Goal: Task Accomplishment & Management: Use online tool/utility

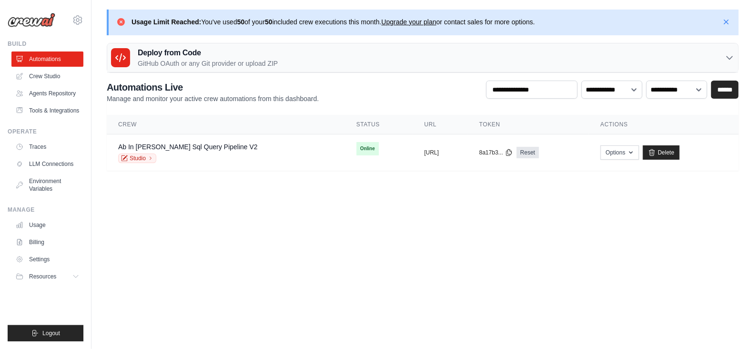
click at [40, 22] on img at bounding box center [32, 20] width 48 height 14
click at [29, 22] on img at bounding box center [32, 20] width 48 height 14
click at [61, 336] on button "Logout" at bounding box center [46, 333] width 76 height 16
click at [75, 19] on icon at bounding box center [77, 19] width 11 height 11
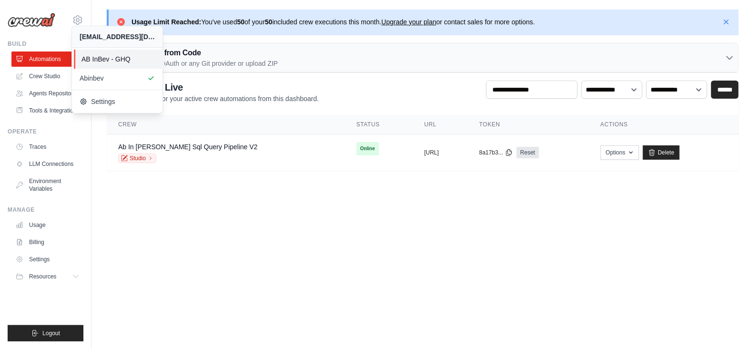
click at [93, 58] on span "AB InBev - GHQ" at bounding box center [119, 59] width 75 height 10
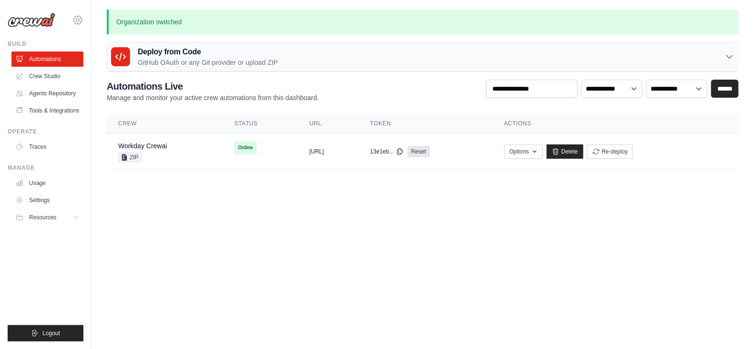
click at [77, 23] on icon at bounding box center [77, 19] width 11 height 11
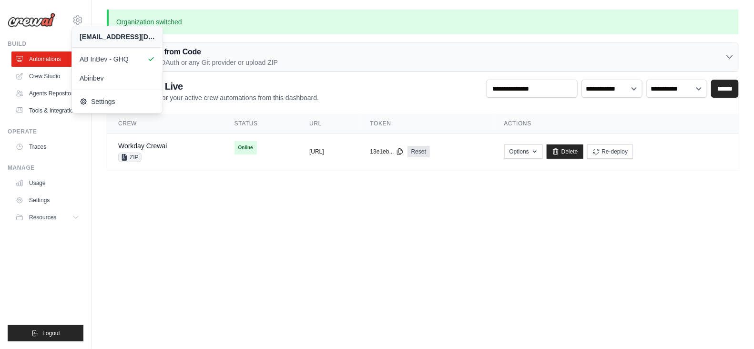
click at [357, 244] on body "venkatanarasimhulu.a@ab-inbev.com AB InBev - GHQ Abinbev" at bounding box center [377, 174] width 754 height 349
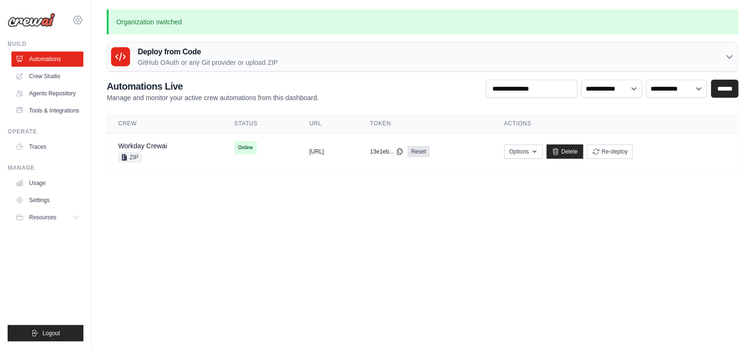
click at [76, 18] on icon at bounding box center [77, 19] width 11 height 11
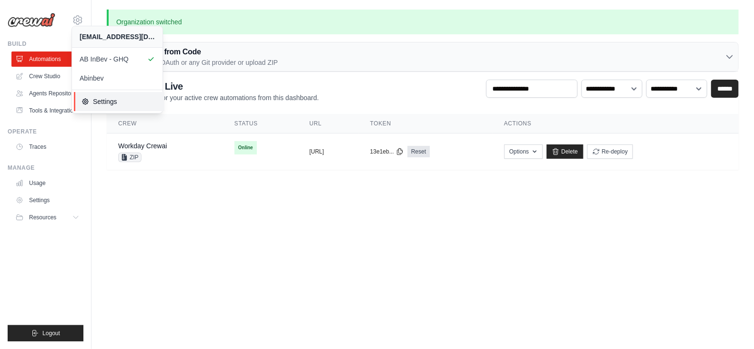
click at [120, 105] on span "Settings" at bounding box center [119, 102] width 75 height 10
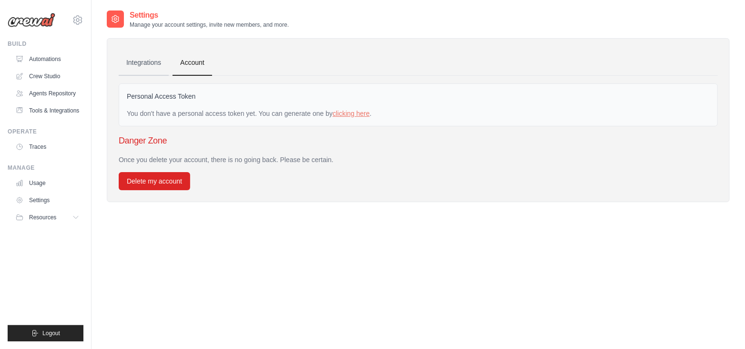
click at [136, 63] on link "Integrations" at bounding box center [144, 63] width 50 height 26
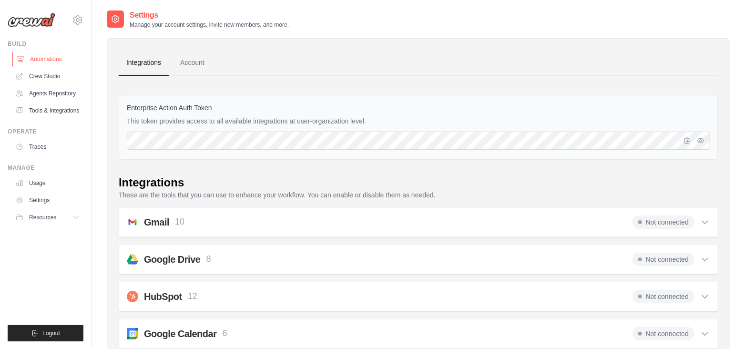
click at [40, 57] on link "Automations" at bounding box center [48, 58] width 72 height 15
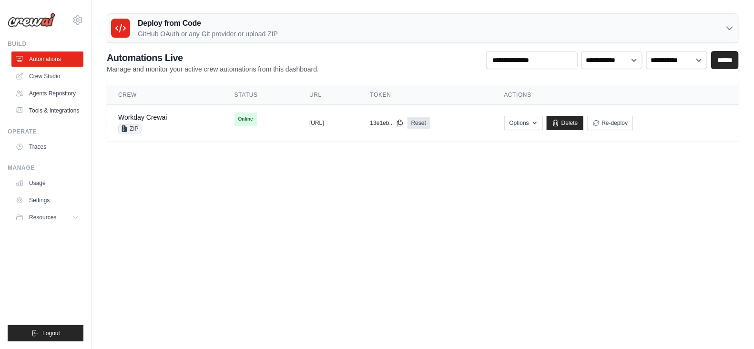
click at [236, 223] on body "venkatanarasimhulu.a@ab-inbev.com AB InBev - GHQ Abinbev" at bounding box center [377, 174] width 754 height 349
click at [77, 17] on icon at bounding box center [77, 19] width 11 height 11
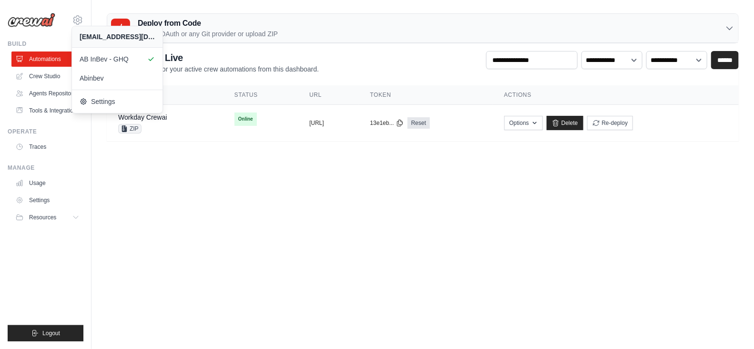
click at [327, 258] on body "venkatanarasimhulu.a@ab-inbev.com AB InBev - GHQ Abinbev" at bounding box center [377, 174] width 754 height 349
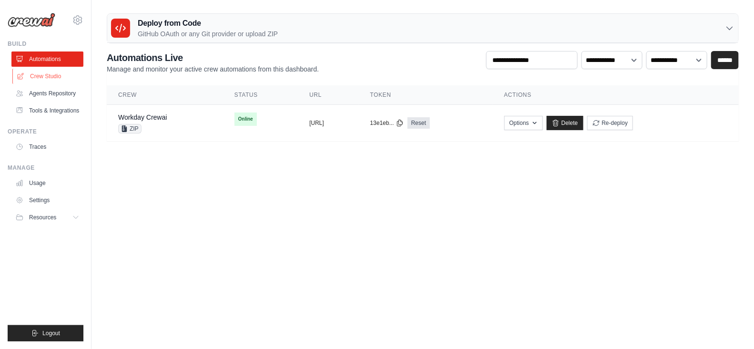
click at [26, 73] on link "Crew Studio" at bounding box center [48, 76] width 72 height 15
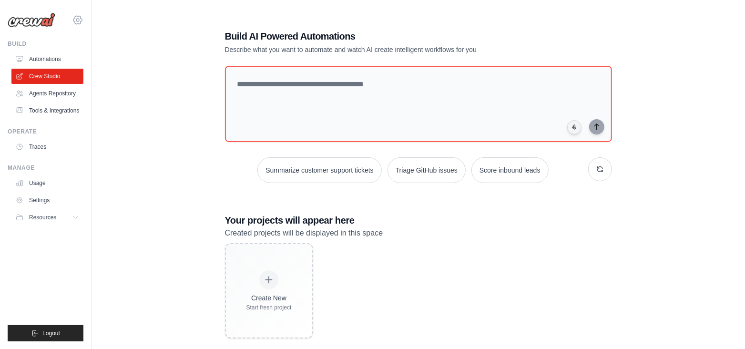
click at [75, 20] on icon at bounding box center [77, 19] width 11 height 11
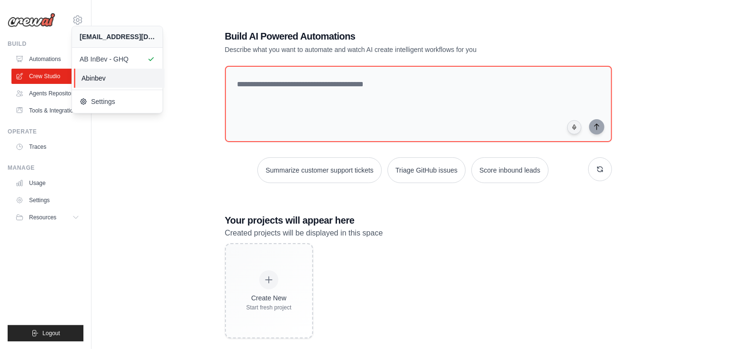
click at [101, 83] on link "Abinbev" at bounding box center [119, 78] width 91 height 19
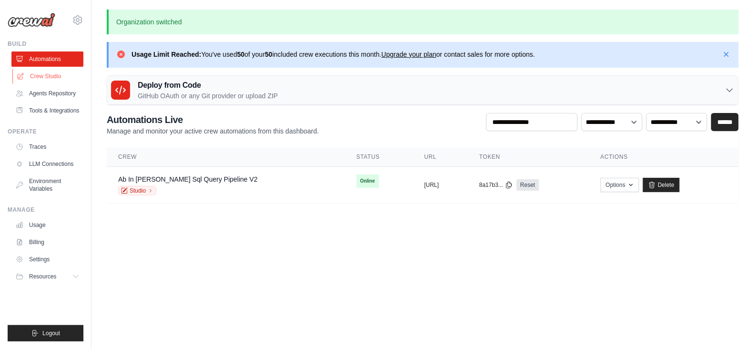
click at [51, 75] on link "Crew Studio" at bounding box center [48, 76] width 72 height 15
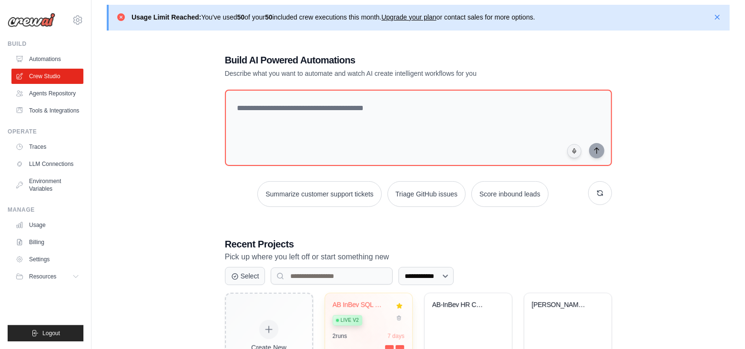
scroll to position [68, 0]
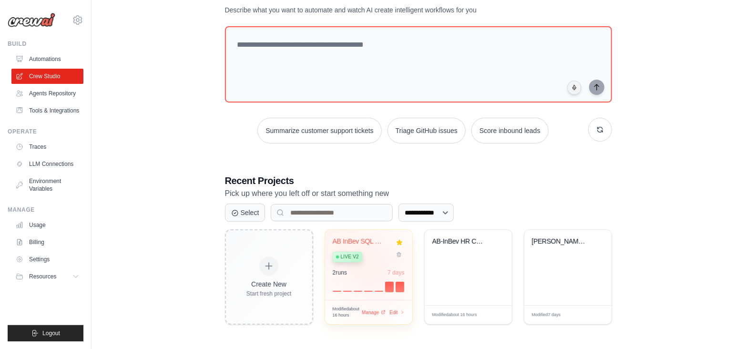
click at [375, 266] on div "AB InBev SQL Query Pipeline Live v2 2 run s 7 days" at bounding box center [368, 265] width 87 height 70
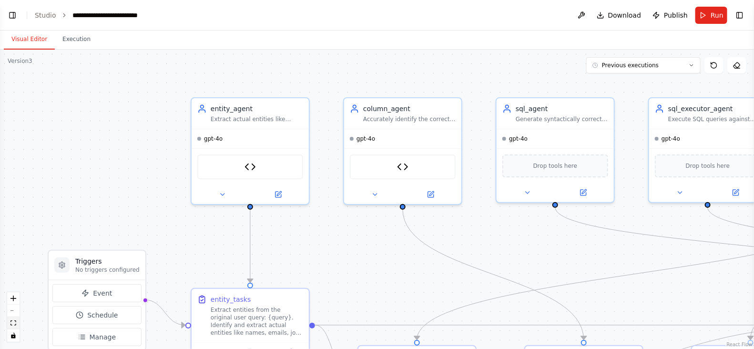
click at [12, 323] on icon "fit view" at bounding box center [13, 322] width 6 height 5
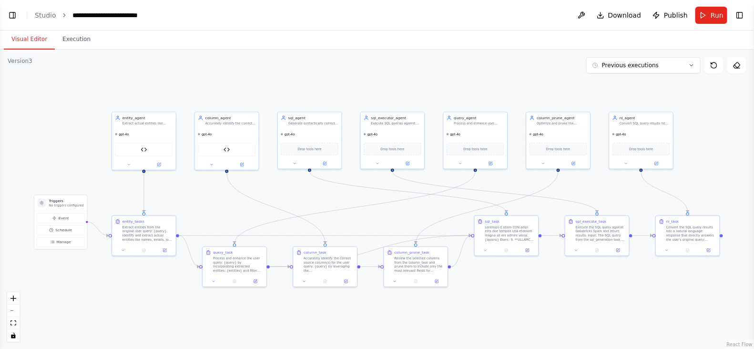
scroll to position [71089, 0]
click at [38, 18] on link "Studio" at bounding box center [45, 15] width 21 height 8
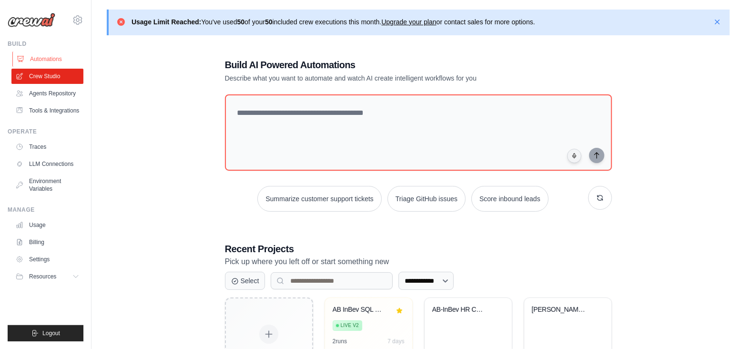
click at [62, 62] on link "Automations" at bounding box center [48, 58] width 72 height 15
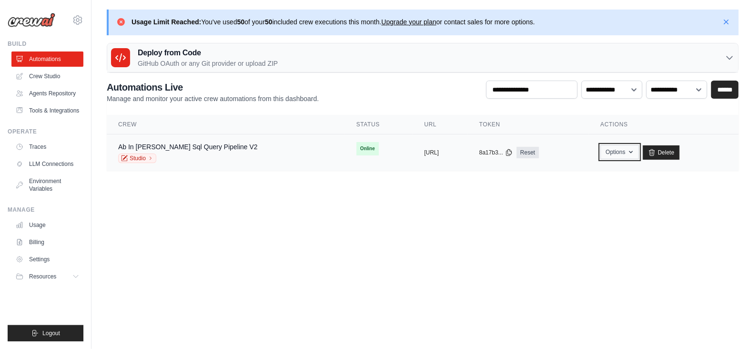
click at [632, 154] on button "Options" at bounding box center [620, 152] width 39 height 14
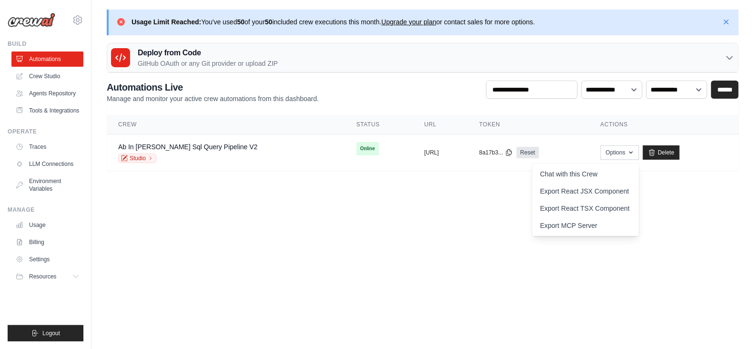
click at [360, 218] on body "venkatanarasimhulu.a@ab-inbev.com AB InBev - GHQ Abinbev" at bounding box center [377, 174] width 754 height 349
click at [77, 16] on icon at bounding box center [77, 20] width 9 height 8
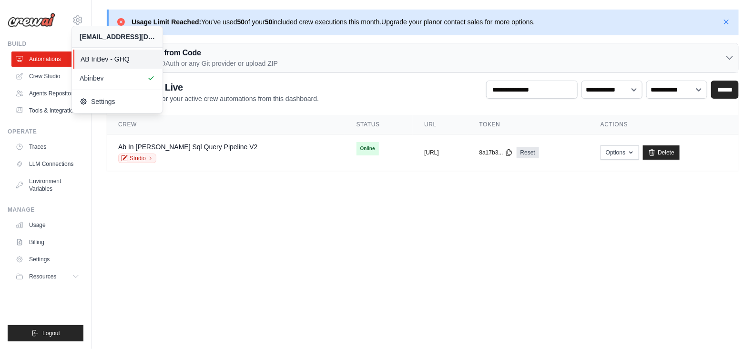
click at [98, 60] on span "AB InBev - GHQ" at bounding box center [118, 59] width 75 height 10
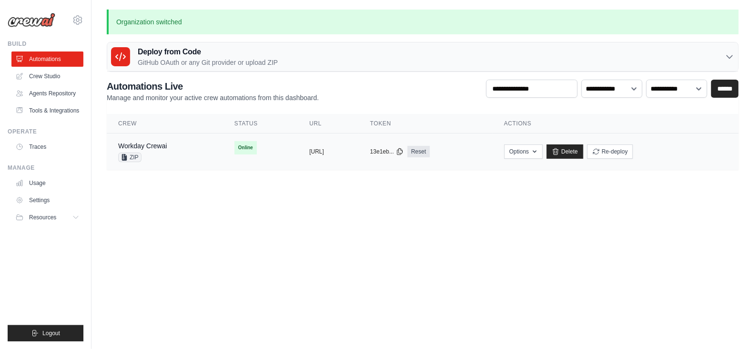
click at [359, 158] on td "copied [URL]" at bounding box center [328, 152] width 61 height 37
click at [162, 146] on link "Workday Crewai" at bounding box center [142, 146] width 49 height 8
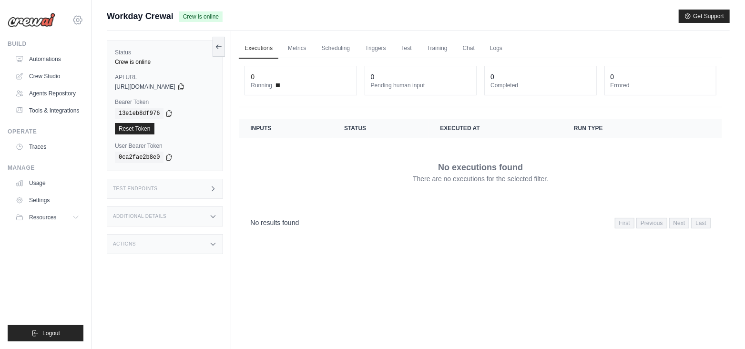
click at [81, 16] on icon at bounding box center [77, 19] width 11 height 11
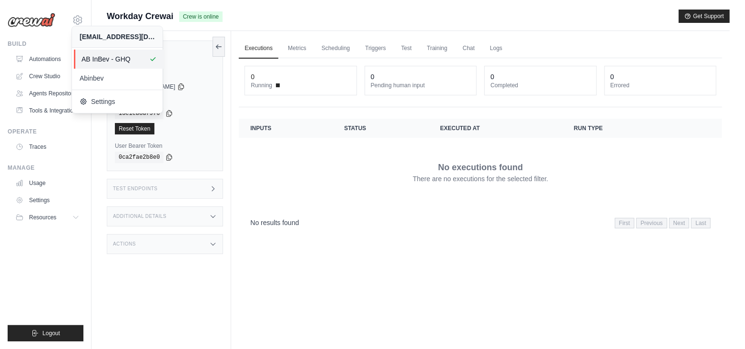
click at [112, 57] on span "AB InBev - GHQ" at bounding box center [119, 59] width 75 height 10
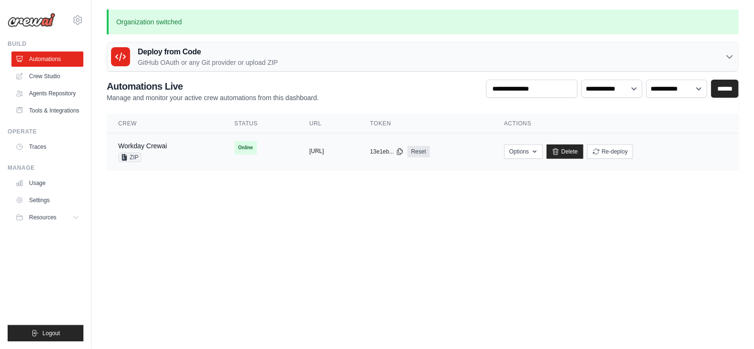
click at [311, 152] on button "https://workday-crewai-d62f2927-a42" at bounding box center [316, 151] width 15 height 8
click at [359, 161] on td "copied https://workday-crewai-d62f2927-a42" at bounding box center [328, 152] width 61 height 37
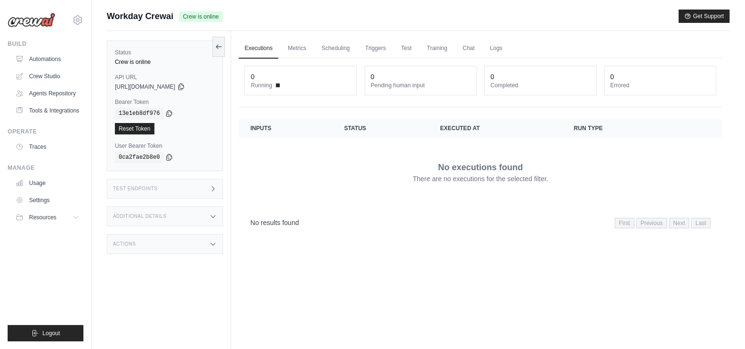
click at [193, 193] on div "Test Endpoints" at bounding box center [165, 189] width 116 height 20
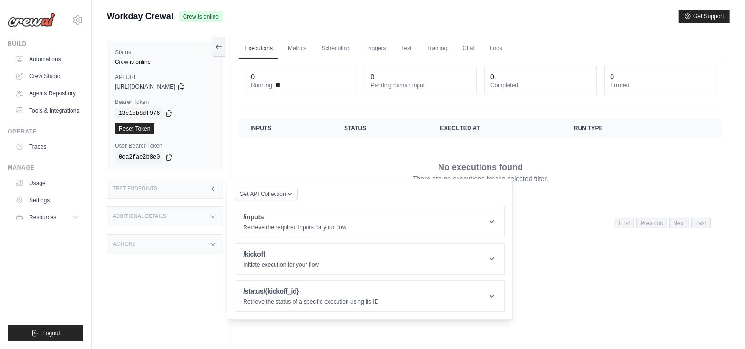
click at [608, 253] on div "Executions Metrics Scheduling Triggers Test Training Chat Logs 0 Running 0 Pend…" at bounding box center [480, 205] width 499 height 349
click at [296, 47] on link "Metrics" at bounding box center [297, 49] width 30 height 20
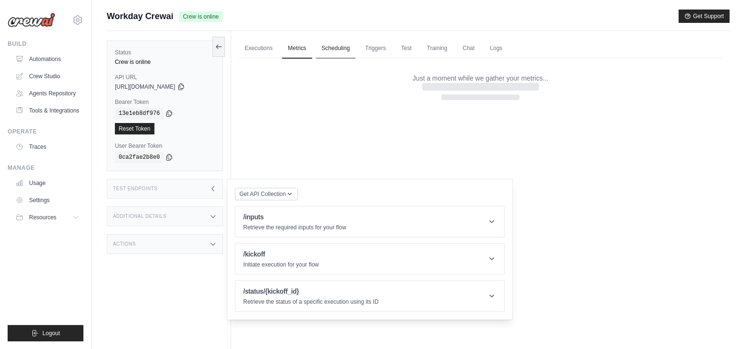
click at [336, 49] on link "Scheduling" at bounding box center [336, 49] width 40 height 20
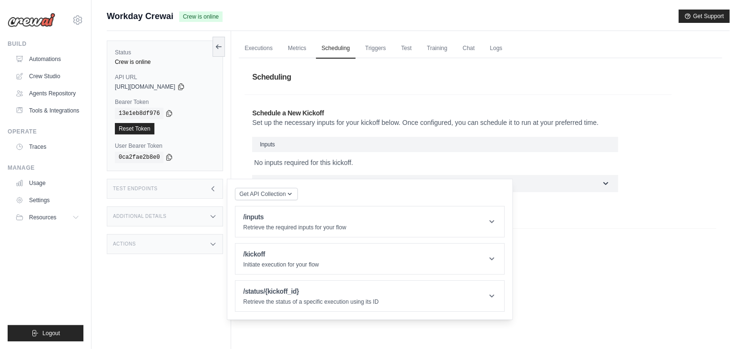
scroll to position [41, 0]
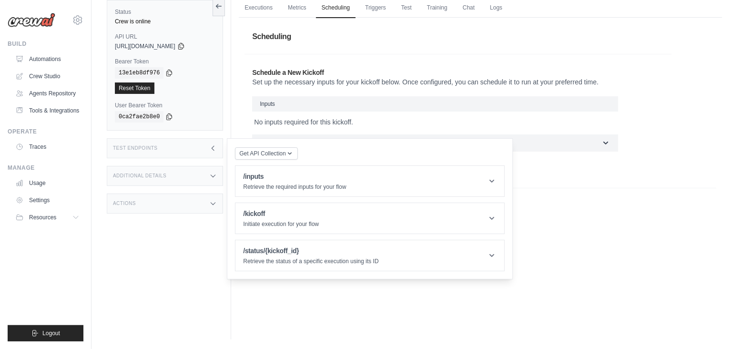
click at [559, 247] on div "Executions Metrics Scheduling Triggers Test Training Chat Logs 0 Running 0 Pend…" at bounding box center [480, 164] width 499 height 349
click at [212, 151] on icon at bounding box center [213, 148] width 8 height 8
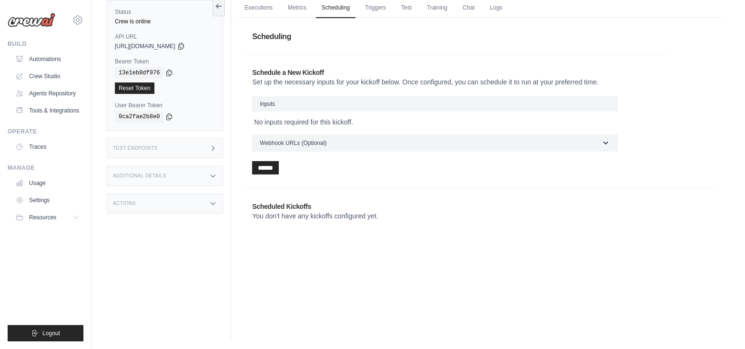
scroll to position [0, 0]
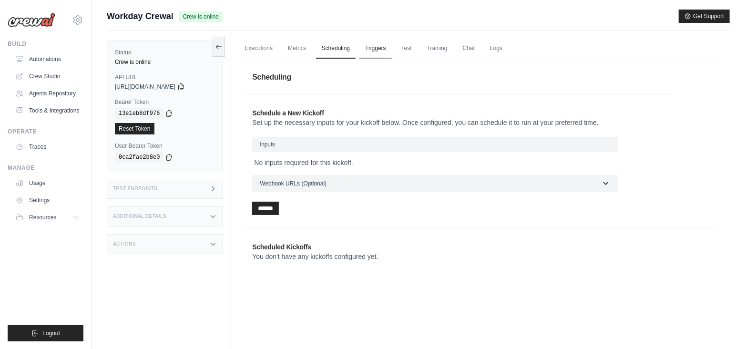
click at [379, 51] on link "Triggers" at bounding box center [376, 49] width 32 height 20
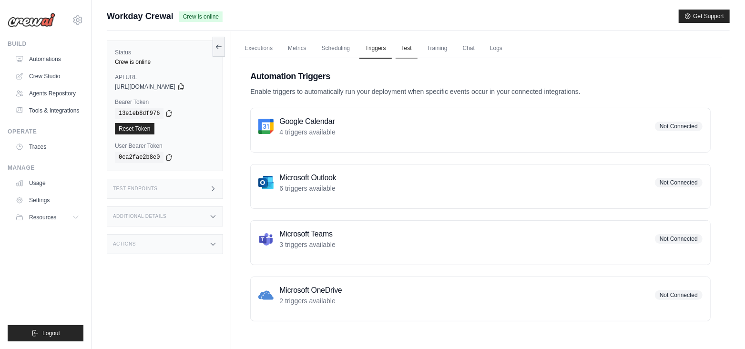
click at [410, 50] on link "Test" at bounding box center [407, 49] width 22 height 20
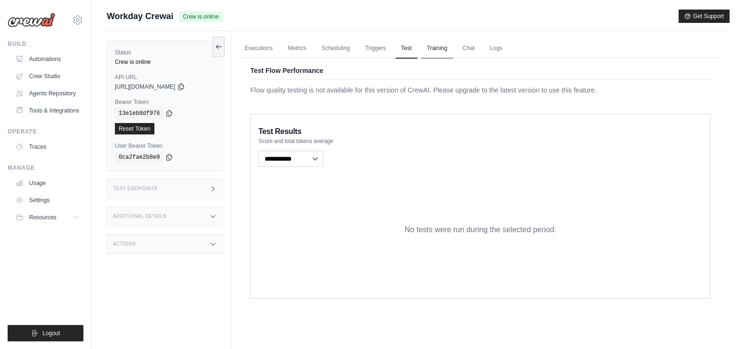
click at [443, 48] on link "Training" at bounding box center [437, 49] width 32 height 20
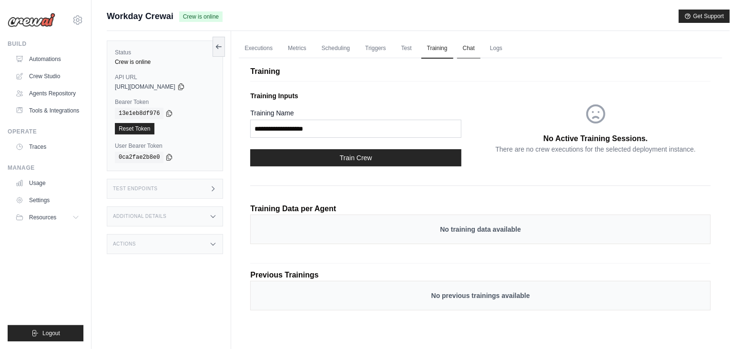
click at [466, 48] on link "Chat" at bounding box center [468, 49] width 23 height 20
click at [496, 51] on link "Logs" at bounding box center [496, 49] width 24 height 20
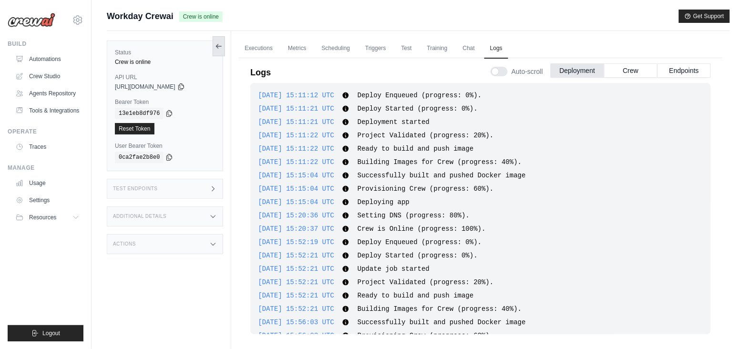
click at [220, 49] on icon at bounding box center [219, 46] width 8 height 8
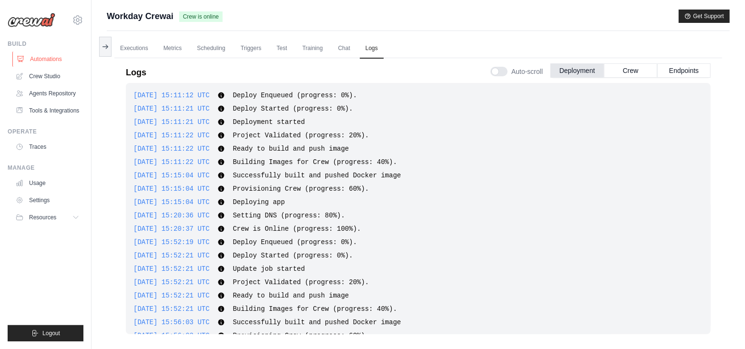
click at [41, 58] on link "Automations" at bounding box center [48, 58] width 72 height 15
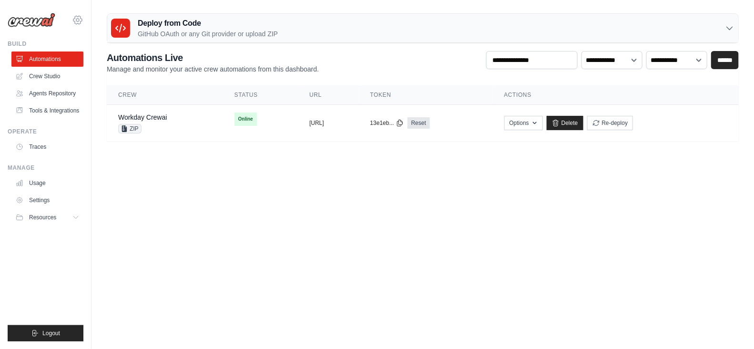
click at [79, 22] on icon at bounding box center [77, 19] width 11 height 11
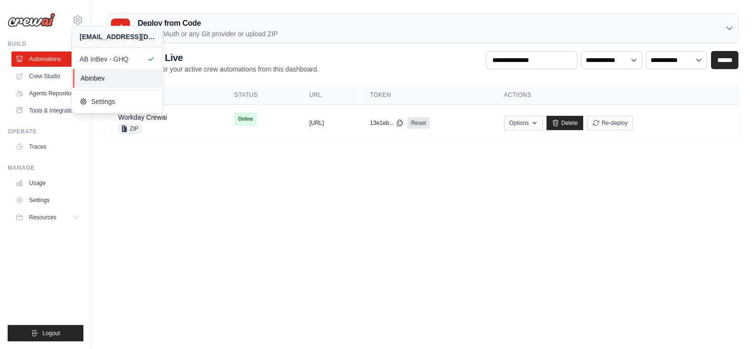
click at [103, 75] on span "Abinbev" at bounding box center [118, 78] width 75 height 10
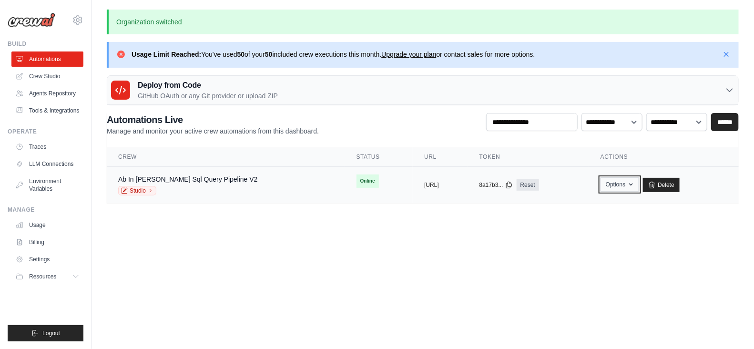
click at [621, 186] on button "Options" at bounding box center [620, 184] width 39 height 14
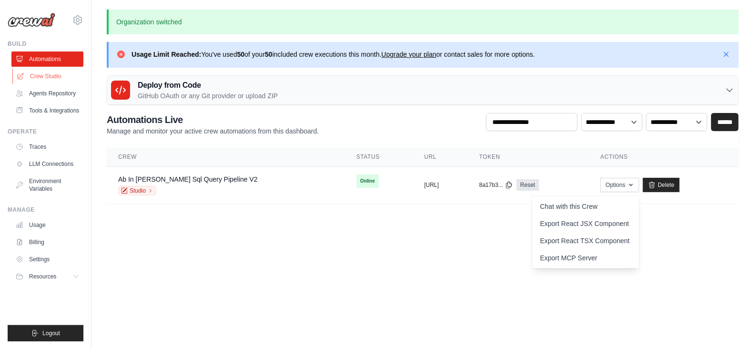
click at [61, 74] on link "Crew Studio" at bounding box center [48, 76] width 72 height 15
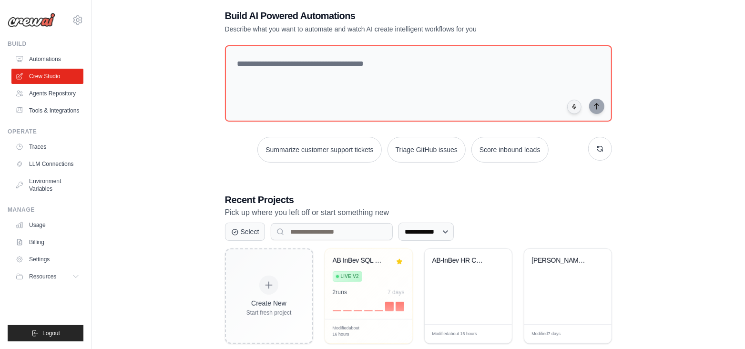
scroll to position [68, 0]
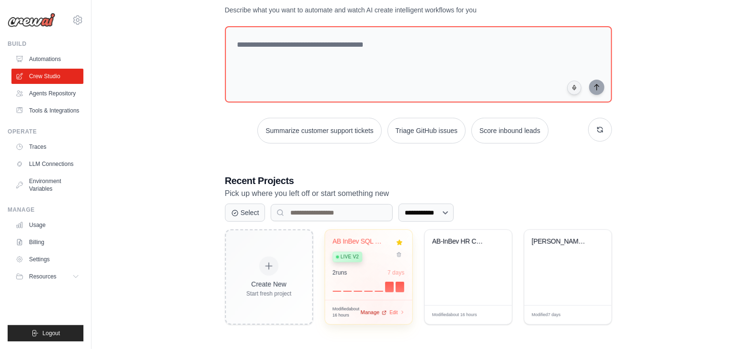
click at [380, 311] on div "Manage" at bounding box center [374, 312] width 26 height 8
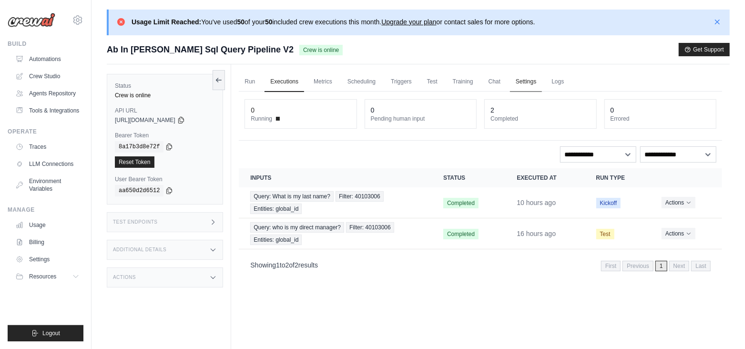
click at [528, 86] on link "Settings" at bounding box center [526, 82] width 32 height 20
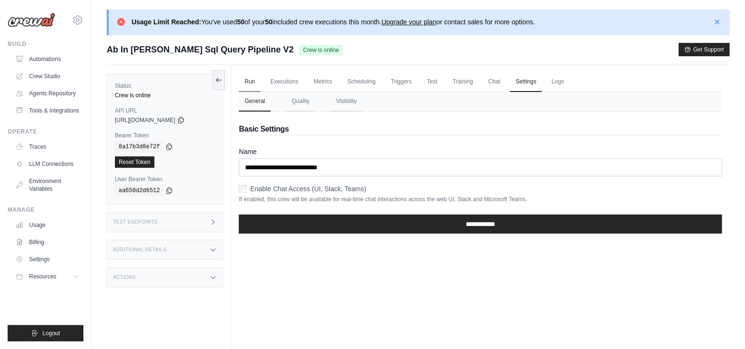
click at [247, 81] on link "Run" at bounding box center [250, 82] width 22 height 20
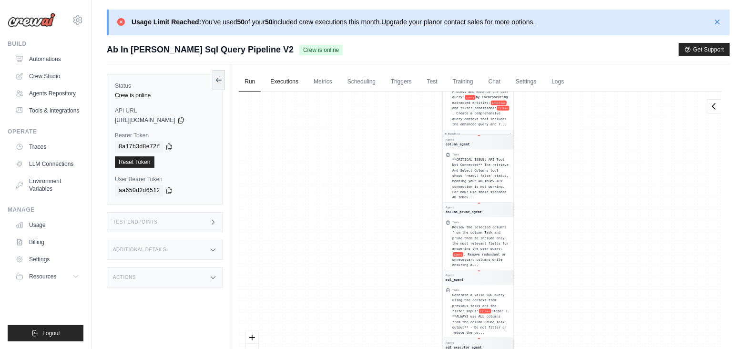
click at [279, 79] on link "Executions" at bounding box center [285, 82] width 40 height 20
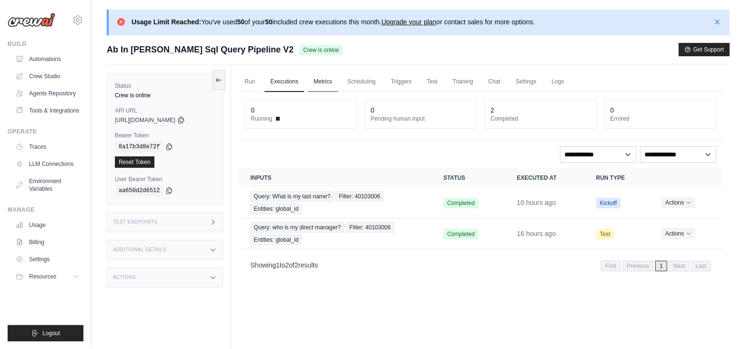
click at [315, 79] on link "Metrics" at bounding box center [323, 82] width 30 height 20
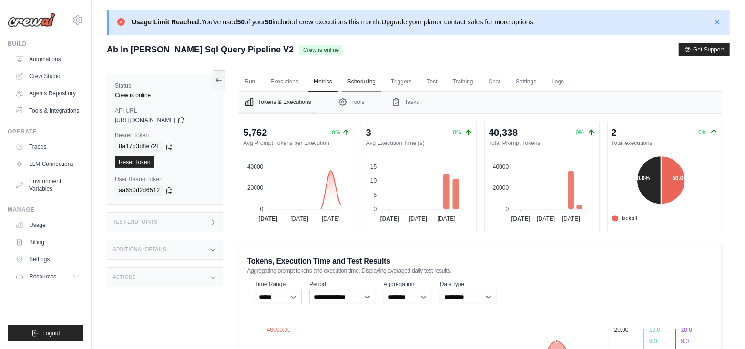
click at [352, 80] on link "Scheduling" at bounding box center [362, 82] width 40 height 20
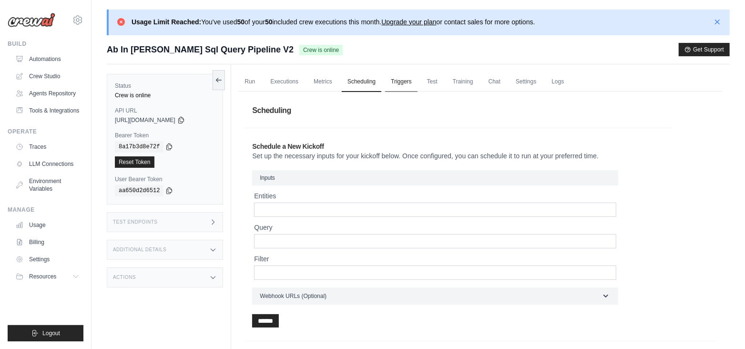
click at [401, 82] on link "Triggers" at bounding box center [401, 82] width 32 height 20
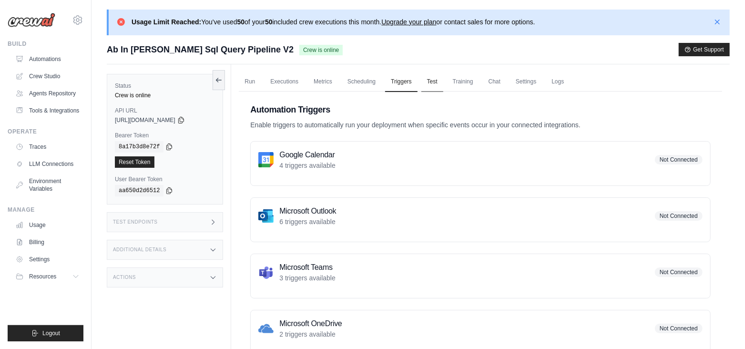
click at [431, 84] on link "Test" at bounding box center [432, 82] width 22 height 20
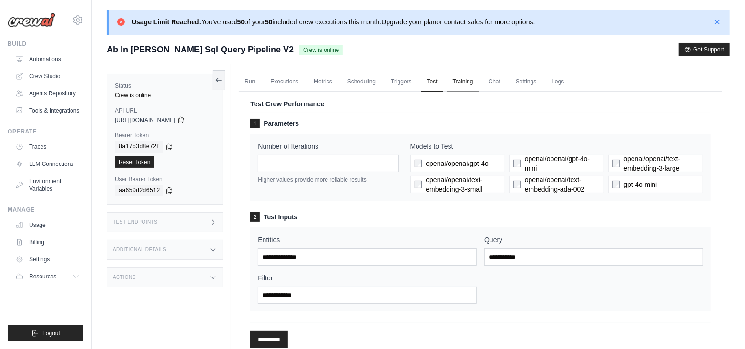
click at [471, 85] on link "Training" at bounding box center [463, 82] width 32 height 20
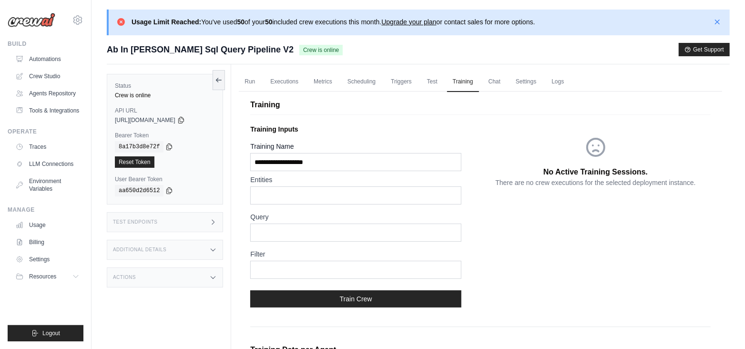
click at [506, 86] on div "Training Training Inputs Training Name Entities Query Filter Train Crew No Acti…" at bounding box center [480, 280] width 483 height 389
click at [494, 85] on link "Chat" at bounding box center [494, 82] width 23 height 20
click at [533, 83] on link "Settings" at bounding box center [526, 82] width 32 height 20
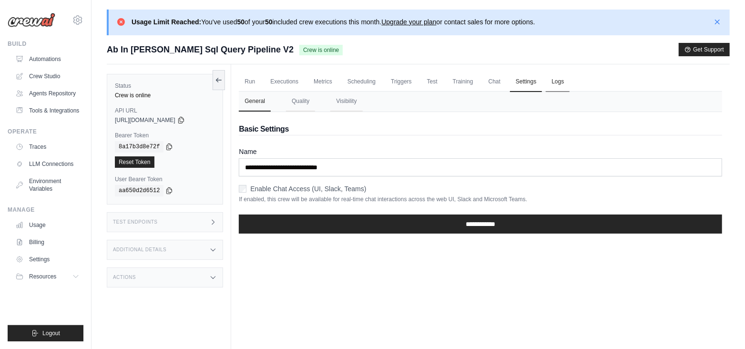
click at [551, 84] on link "Logs" at bounding box center [558, 82] width 24 height 20
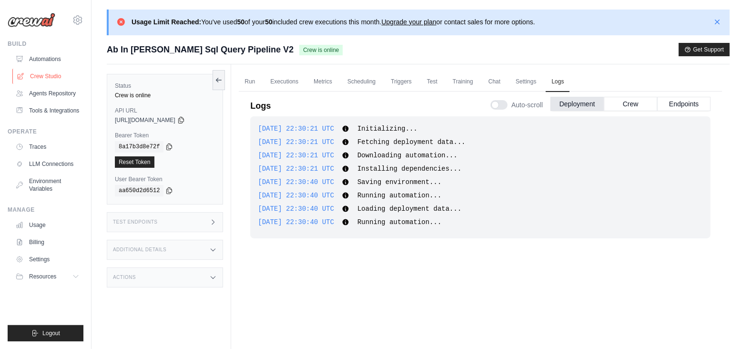
click at [45, 73] on link "Crew Studio" at bounding box center [48, 76] width 72 height 15
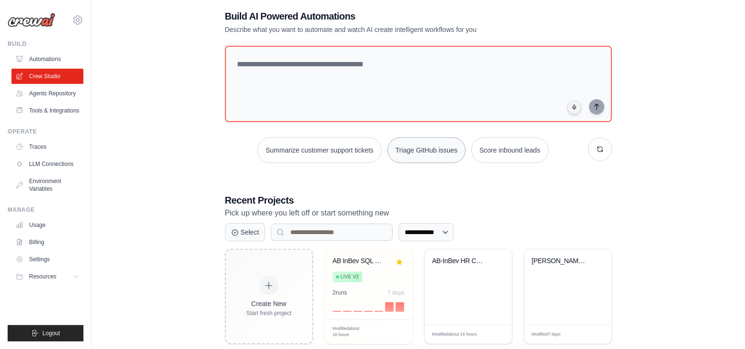
scroll to position [68, 0]
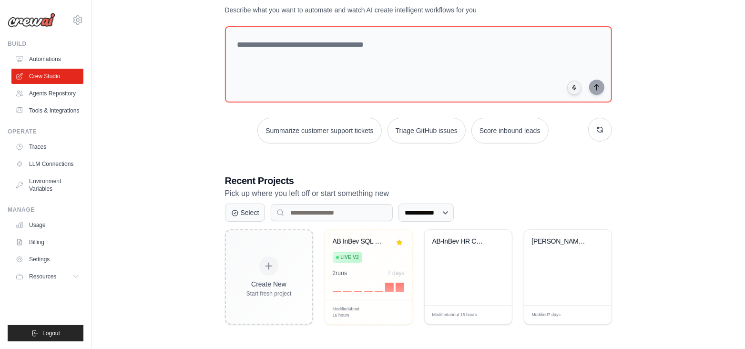
drag, startPoint x: 362, startPoint y: 239, endPoint x: 360, endPoint y: 321, distance: 81.6
click at [360, 321] on div "Create New Start fresh project AB InBev SQL Query Pipeline Live v2 2 run s 7 da…" at bounding box center [418, 276] width 387 height 95
drag, startPoint x: 364, startPoint y: 265, endPoint x: 307, endPoint y: 216, distance: 74.8
click at [307, 216] on div "**********" at bounding box center [418, 249] width 387 height 151
click at [661, 216] on div "**********" at bounding box center [418, 157] width 623 height 365
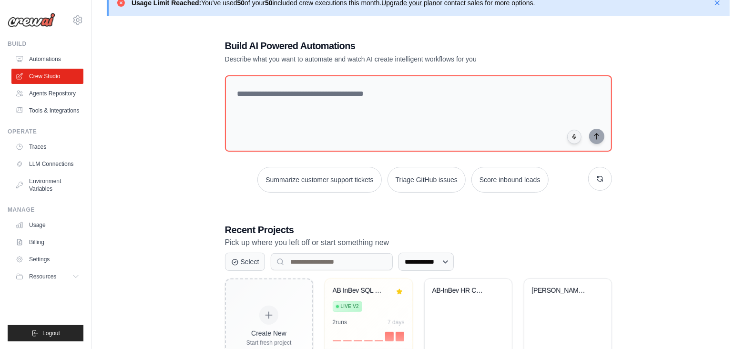
scroll to position [0, 0]
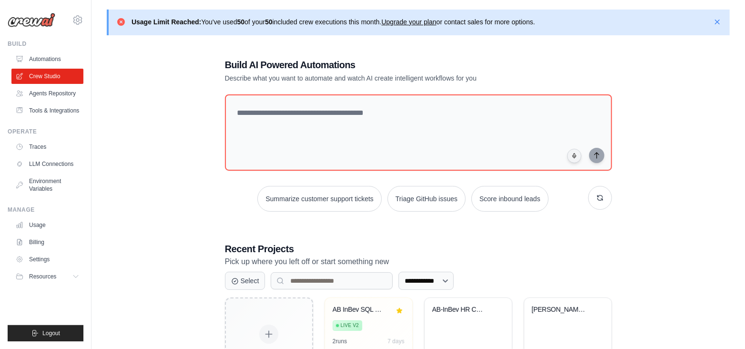
click at [74, 26] on div "[EMAIL_ADDRESS][DOMAIN_NAME] AB InBev - GHQ [GEOGRAPHIC_DATA] Settings" at bounding box center [46, 15] width 76 height 31
click at [81, 17] on icon at bounding box center [77, 19] width 11 height 11
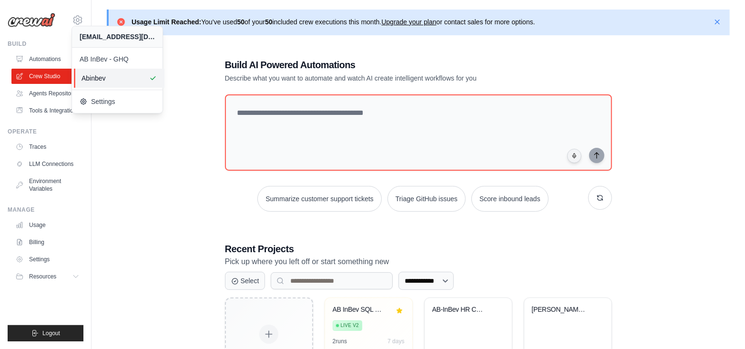
click at [91, 77] on span "Abinbev" at bounding box center [119, 78] width 75 height 10
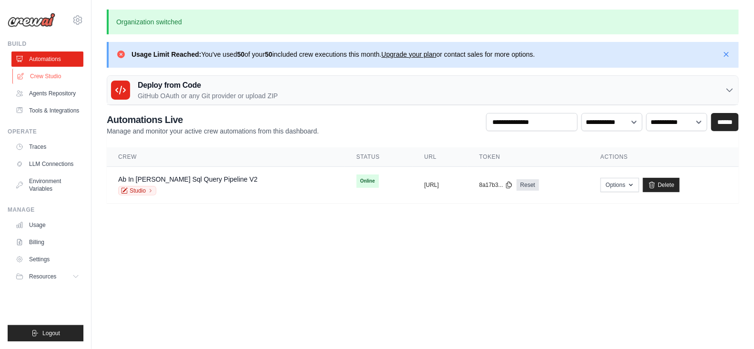
click at [51, 78] on link "Crew Studio" at bounding box center [48, 76] width 72 height 15
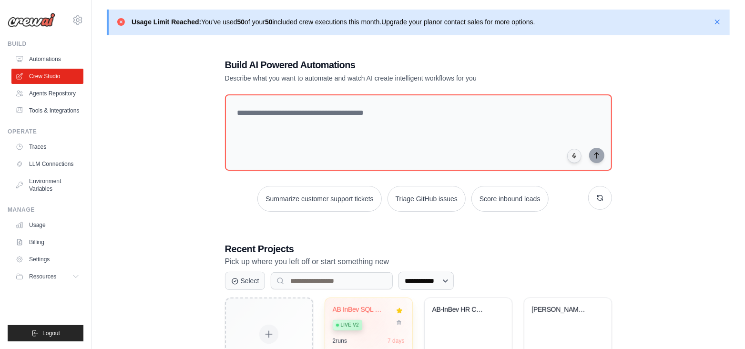
click at [374, 323] on div "Live v2" at bounding box center [362, 324] width 58 height 13
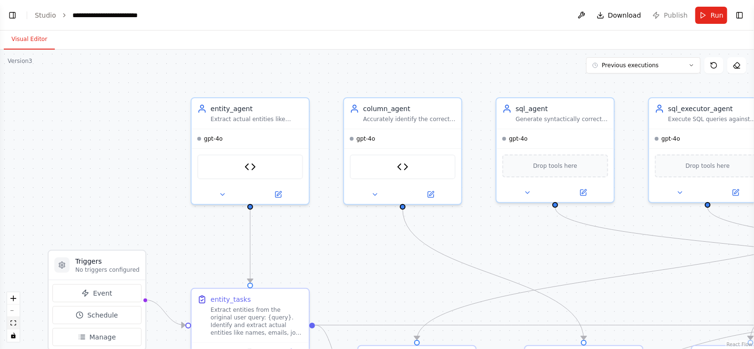
click at [12, 327] on button "fit view" at bounding box center [13, 323] width 12 height 12
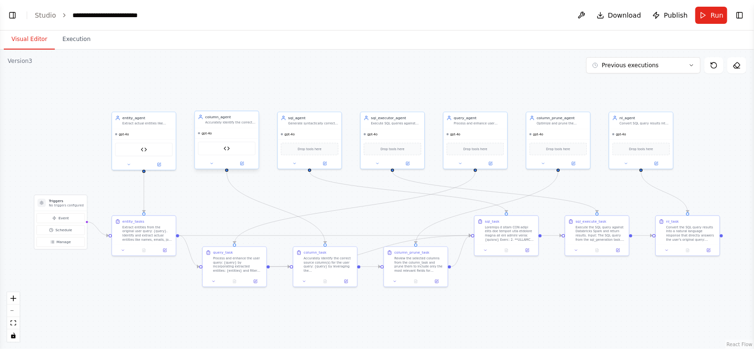
scroll to position [71089, 0]
click at [48, 15] on link "Studio" at bounding box center [45, 15] width 21 height 8
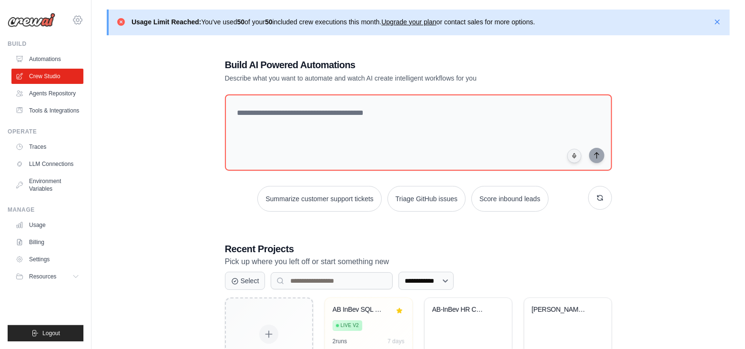
click at [74, 19] on icon at bounding box center [77, 20] width 9 height 8
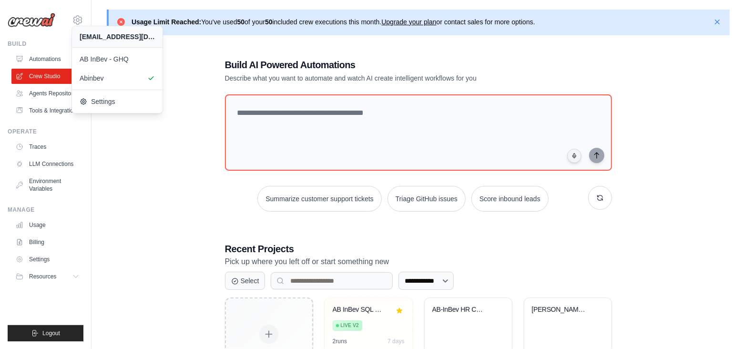
click at [147, 161] on div "**********" at bounding box center [418, 225] width 623 height 365
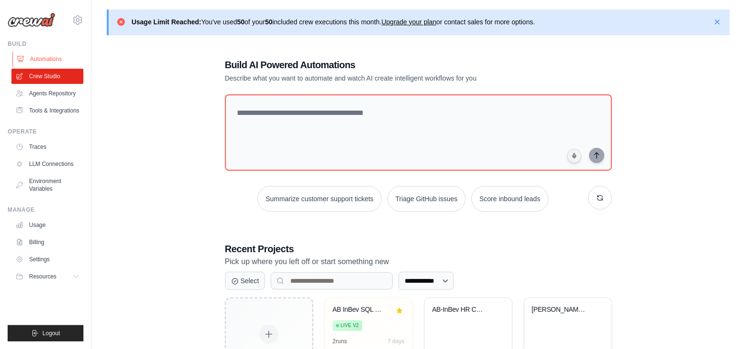
click at [49, 53] on link "Automations" at bounding box center [48, 58] width 72 height 15
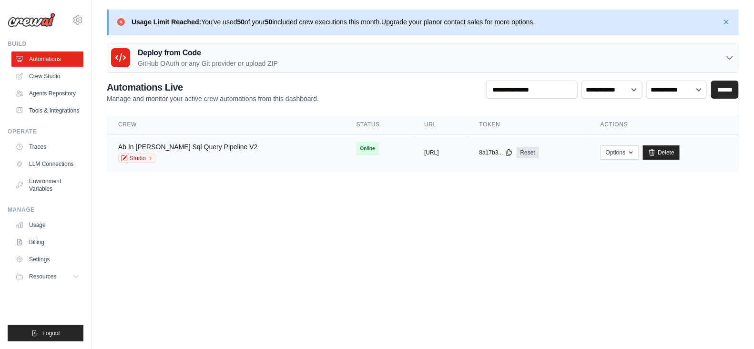
click at [413, 157] on td "copied https://ab-inbev-sql-query-pipeline" at bounding box center [440, 152] width 55 height 37
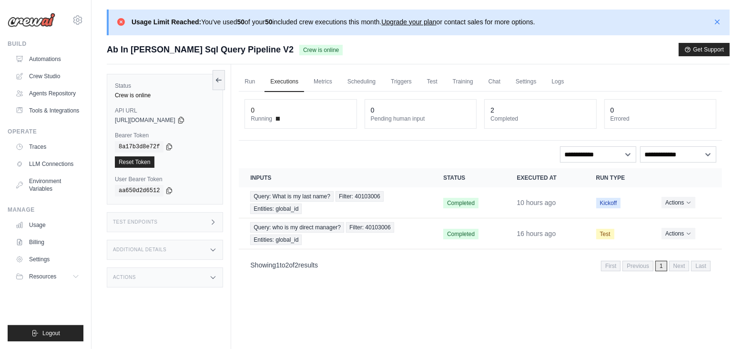
drag, startPoint x: 341, startPoint y: 22, endPoint x: 384, endPoint y: 22, distance: 42.9
click at [384, 22] on p "Usage Limit Reached: You've used 50 of your 50 included crew executions this mo…" at bounding box center [334, 22] width 404 height 10
click at [79, 21] on icon at bounding box center [77, 19] width 11 height 11
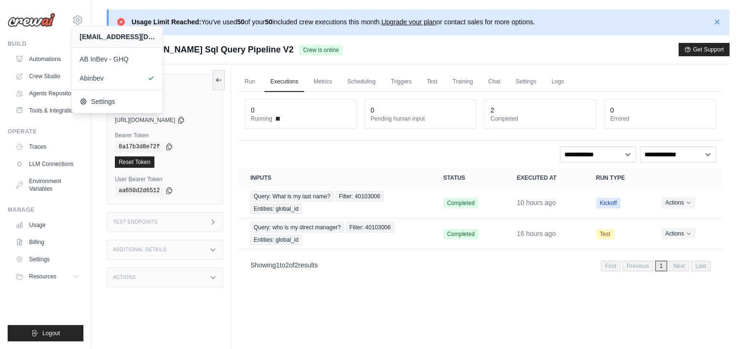
click at [408, 334] on div "Run Executions Metrics Scheduling Triggers Test Training Chat Settings Logs 0 R…" at bounding box center [480, 238] width 499 height 349
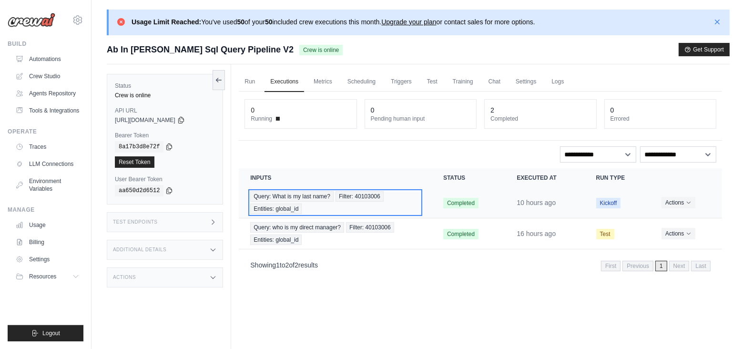
click at [408, 205] on div "Query: What is my last name? Filter: 40103006 Entities: global_id" at bounding box center [335, 202] width 170 height 23
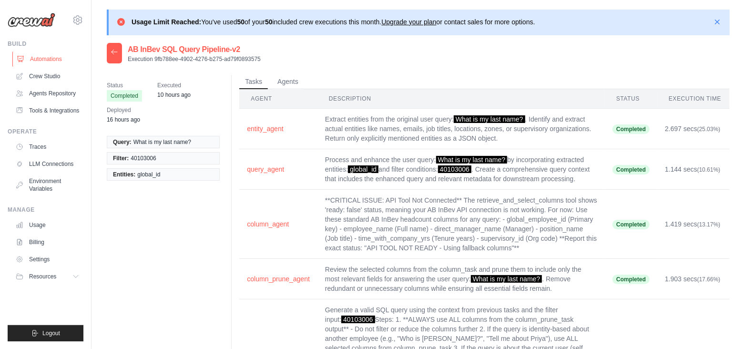
click at [47, 63] on link "Automations" at bounding box center [48, 58] width 72 height 15
